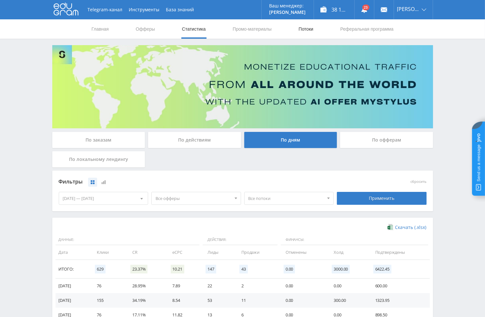
click at [304, 27] on link "Потоки" at bounding box center [306, 28] width 16 height 19
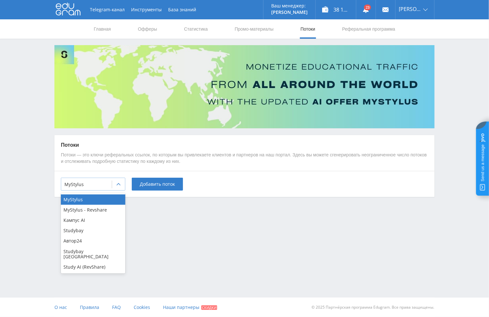
click at [101, 185] on div at bounding box center [86, 184] width 44 height 6
click at [72, 262] on div "Study AI (RevShare)" at bounding box center [93, 267] width 64 height 10
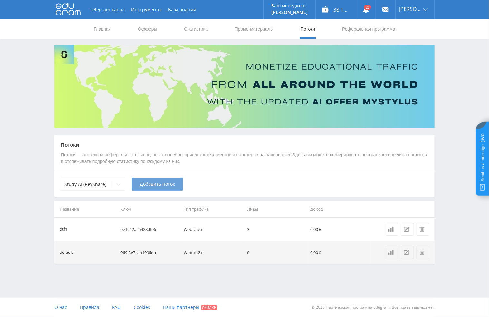
click at [155, 185] on span "Добавить поток" at bounding box center [157, 184] width 35 height 5
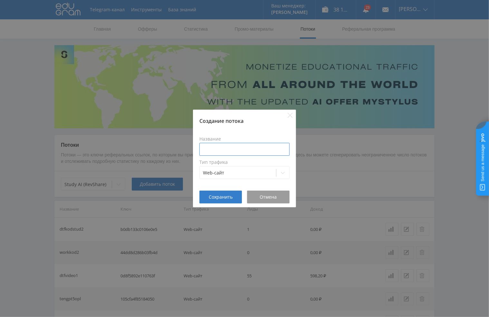
click at [223, 147] on input at bounding box center [245, 149] width 90 height 13
type input "d"
type input "dtfmuzgpt5"
click at [227, 192] on button "Сохранить" at bounding box center [221, 197] width 43 height 13
click at [224, 201] on button "Сохранить" at bounding box center [221, 197] width 43 height 13
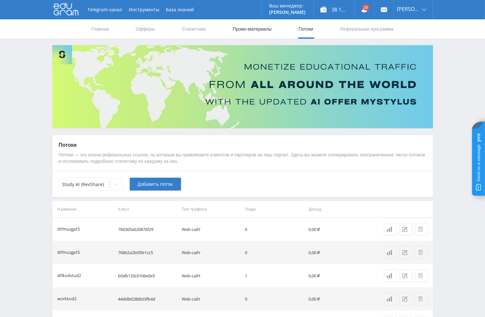
click at [252, 30] on link "Промо-материалы" at bounding box center [252, 28] width 40 height 19
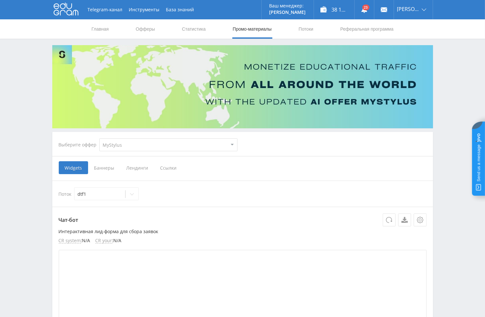
click at [118, 149] on select "MyStylus MyStylus - Revshare Кампус AI Studybay Автор24 Studybay [GEOGRAPHIC_DA…" at bounding box center [168, 144] width 138 height 13
select select "376"
click at [99, 138] on select "MyStylus MyStylus - Revshare Кампус AI Studybay Автор24 Studybay [GEOGRAPHIC_DA…" at bounding box center [168, 144] width 138 height 13
select select "376"
click at [104, 170] on span "Ссылки" at bounding box center [102, 167] width 29 height 13
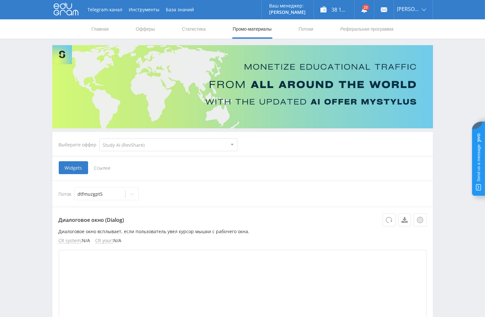
click at [0, 0] on input "Ссылки" at bounding box center [0, 0] width 0 height 0
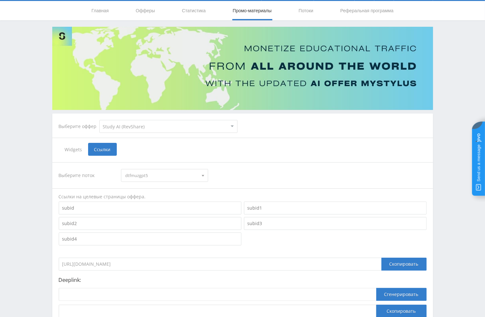
scroll to position [70, 0]
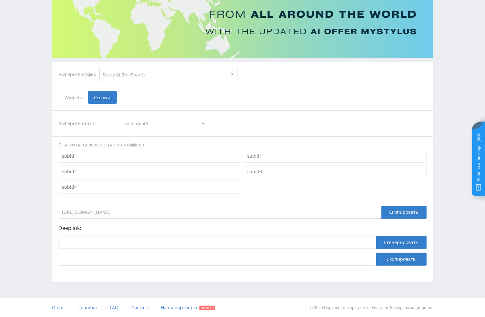
click at [127, 241] on input at bounding box center [217, 242] width 317 height 13
paste input "[URL]"
type input "[URL]"
click at [401, 238] on button "Сгенерировать" at bounding box center [401, 242] width 50 height 13
click at [393, 261] on button "Скопировать" at bounding box center [401, 259] width 50 height 13
